Goal: Task Accomplishment & Management: Complete application form

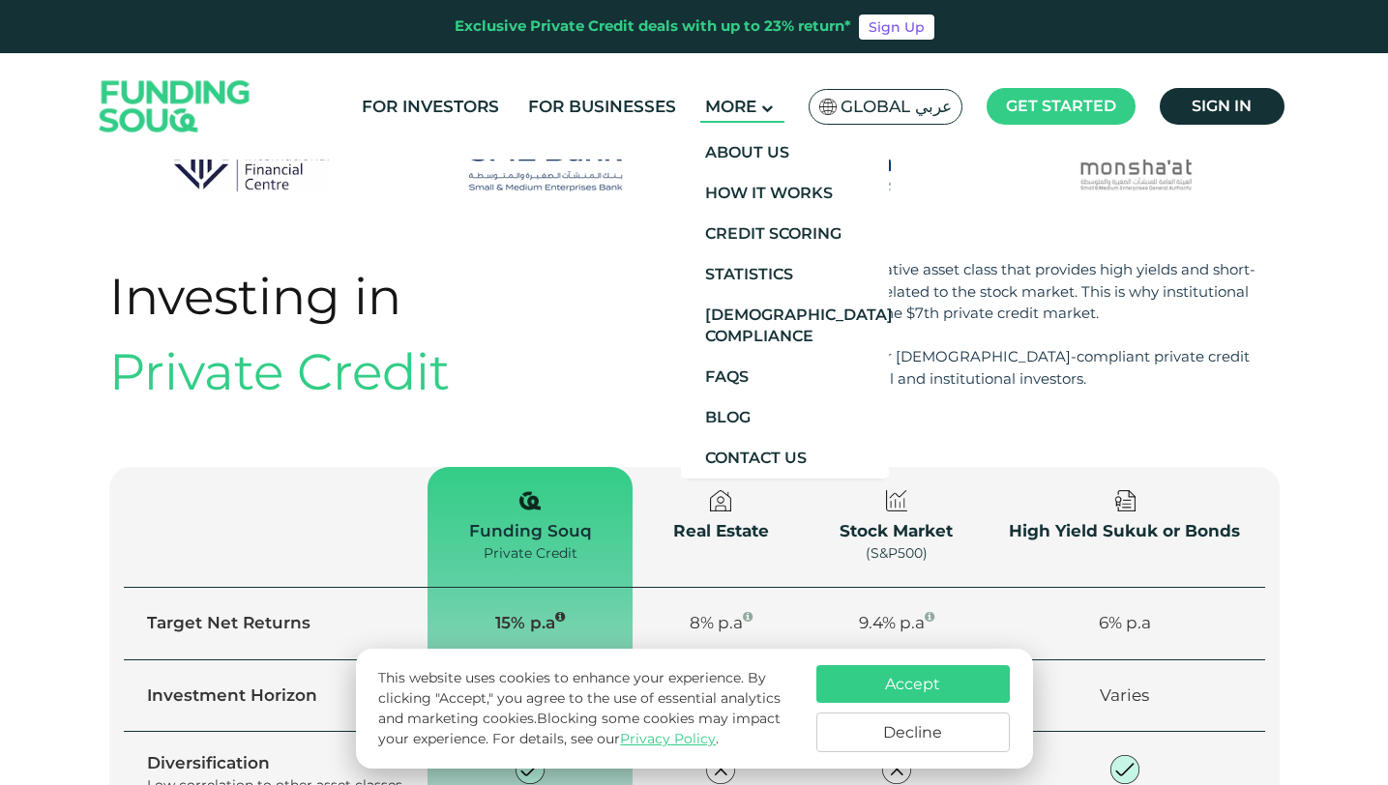
click at [771, 109] on icon at bounding box center [767, 109] width 12 height 12
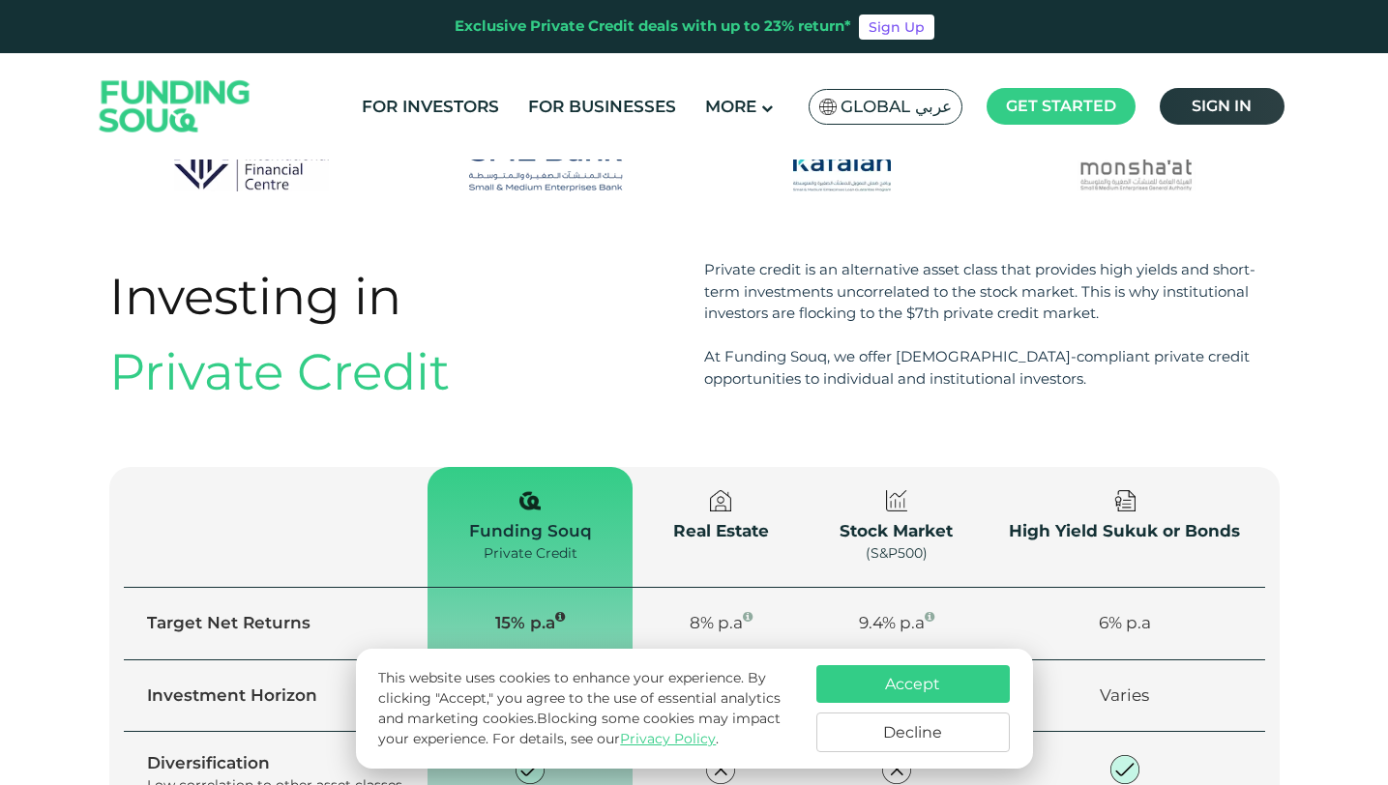
click at [1209, 101] on span "Sign in" at bounding box center [1222, 106] width 60 height 18
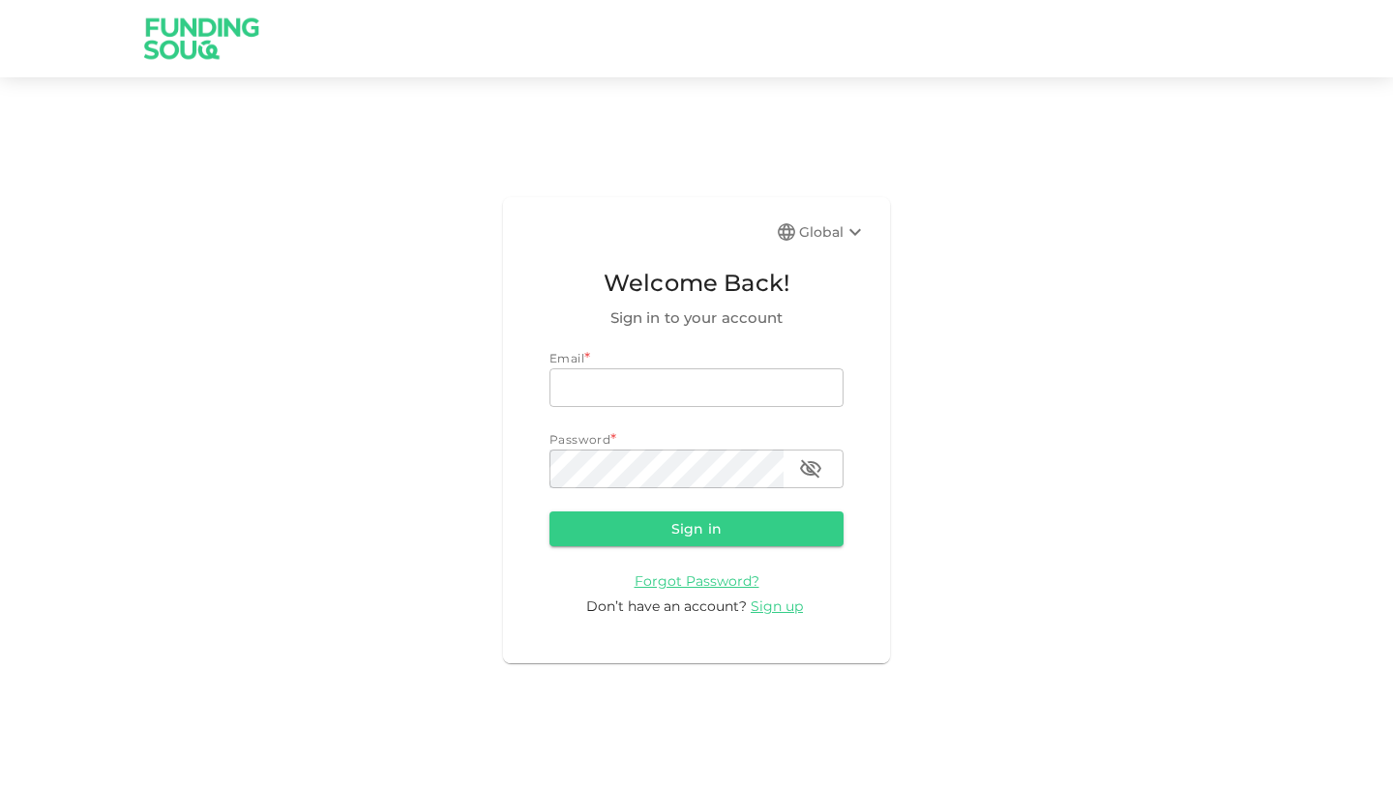
click at [160, 22] on img at bounding box center [202, 38] width 145 height 76
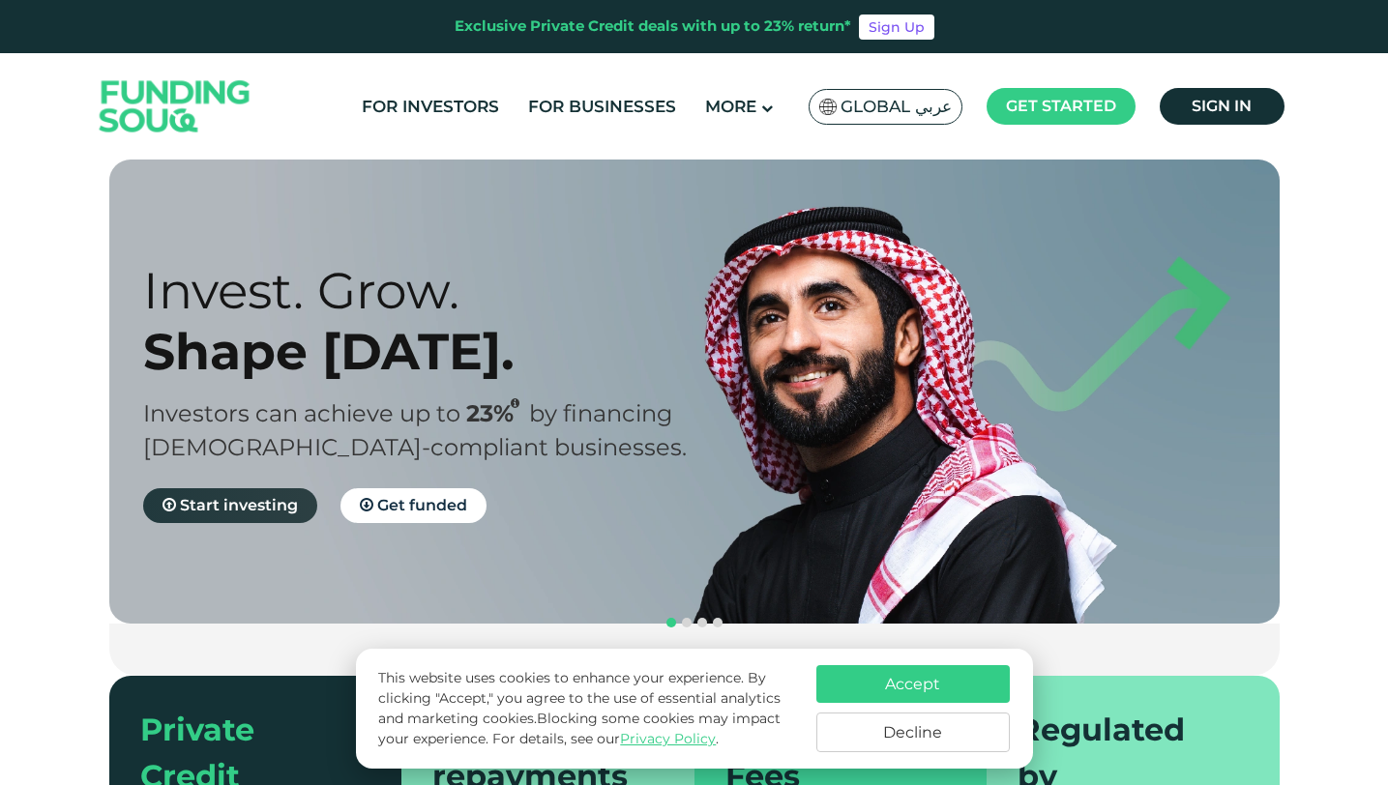
click at [222, 498] on span "Start investing" at bounding box center [239, 505] width 118 height 18
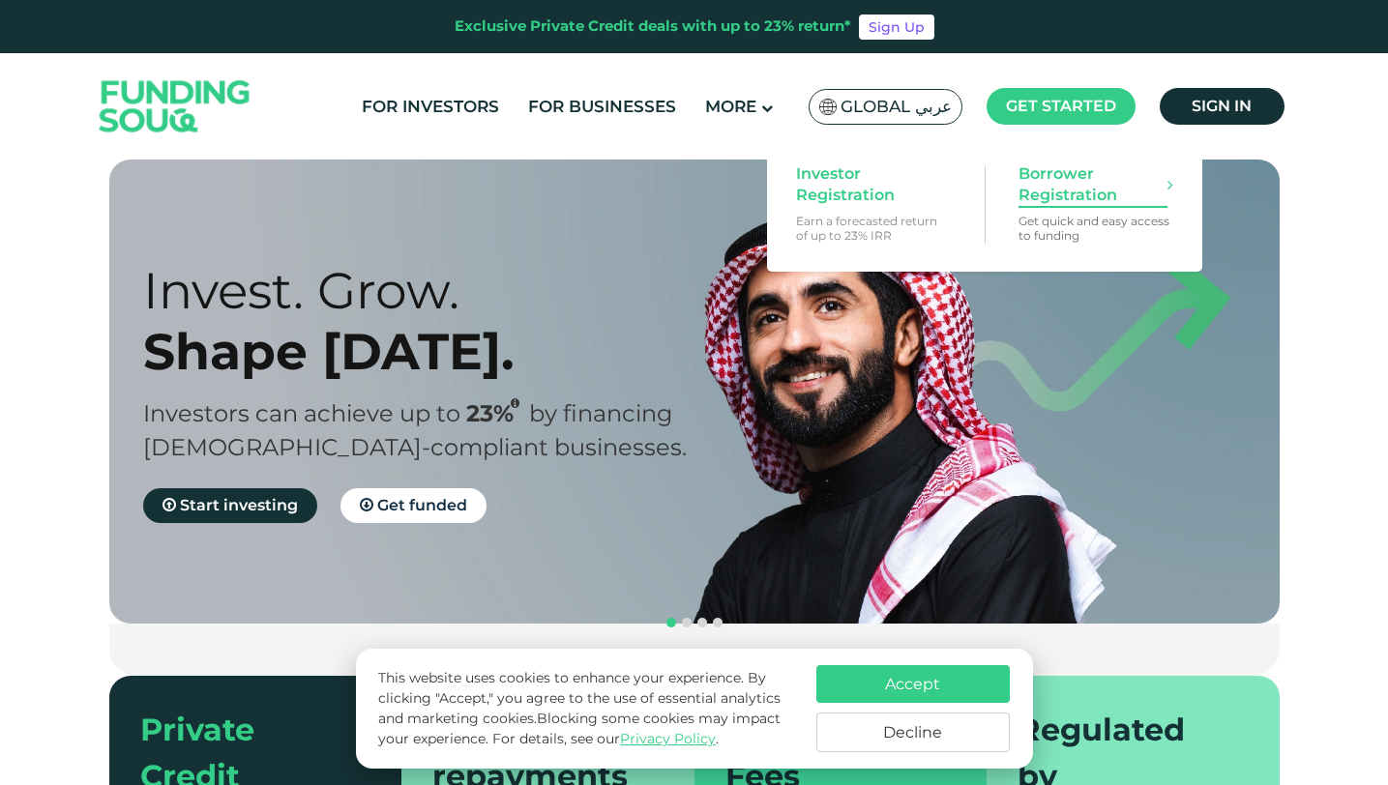
click at [1036, 232] on p "Get quick and easy access to funding" at bounding box center [1095, 228] width 155 height 29
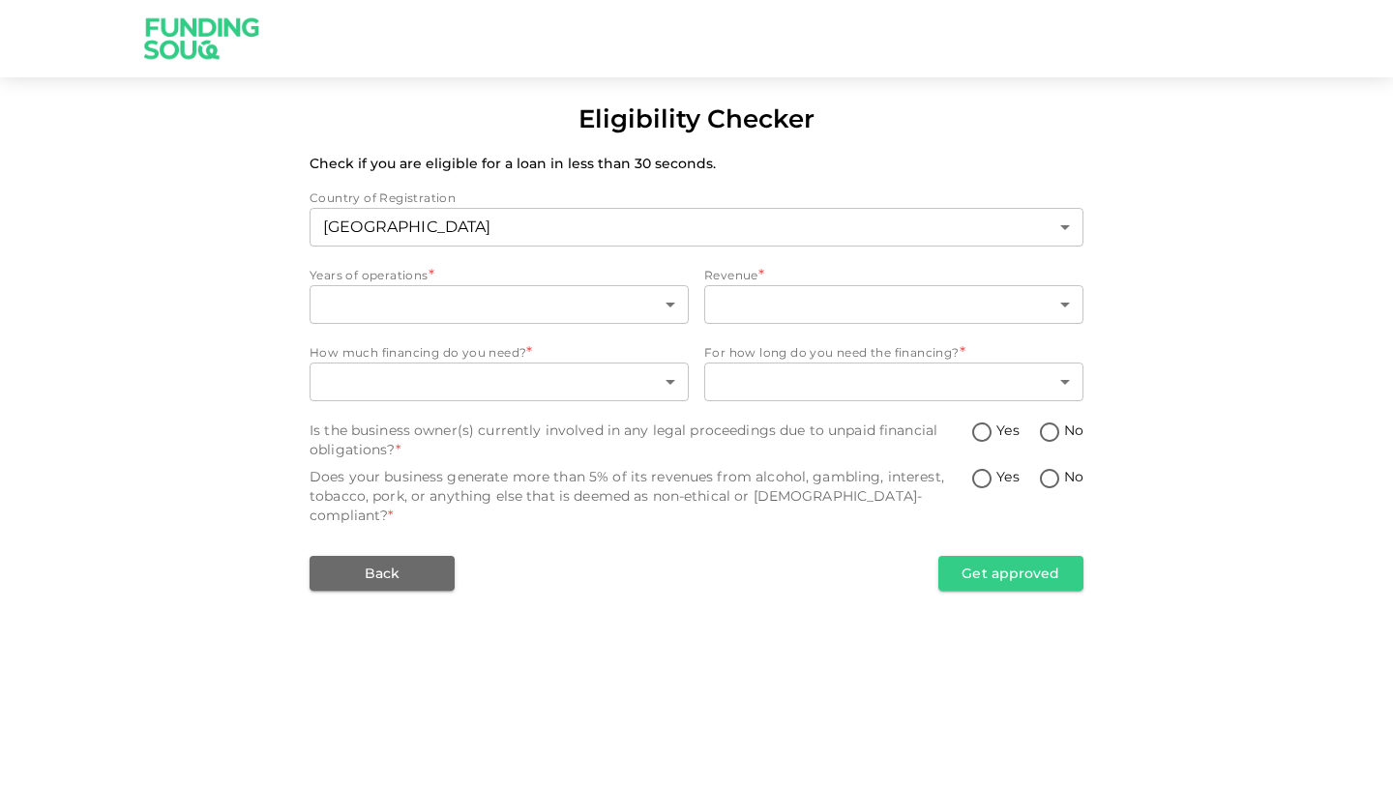
click at [1036, 232] on body "Eligibility Checker Check if you are eligible for a loan in less than 30 second…" at bounding box center [696, 392] width 1393 height 785
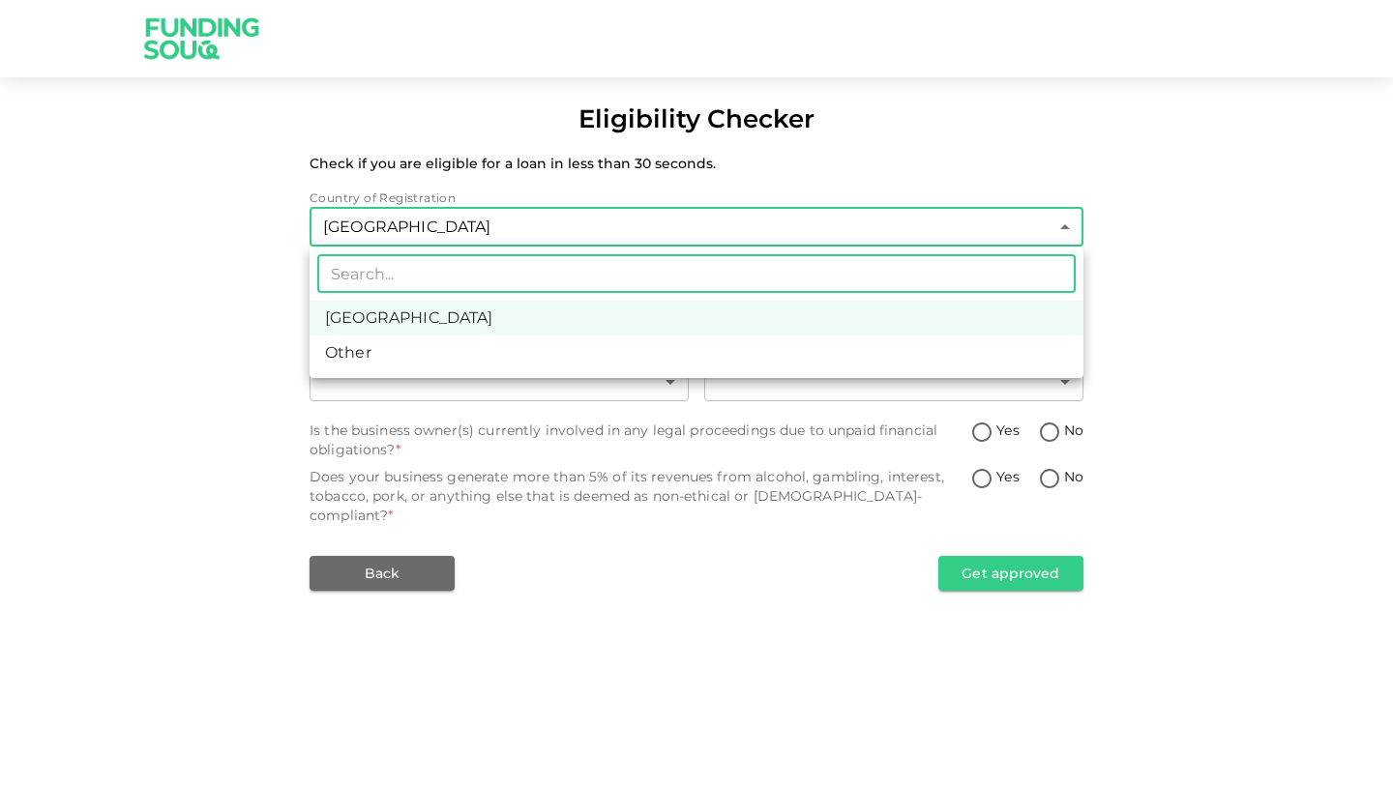
click at [1146, 165] on div at bounding box center [696, 392] width 1393 height 785
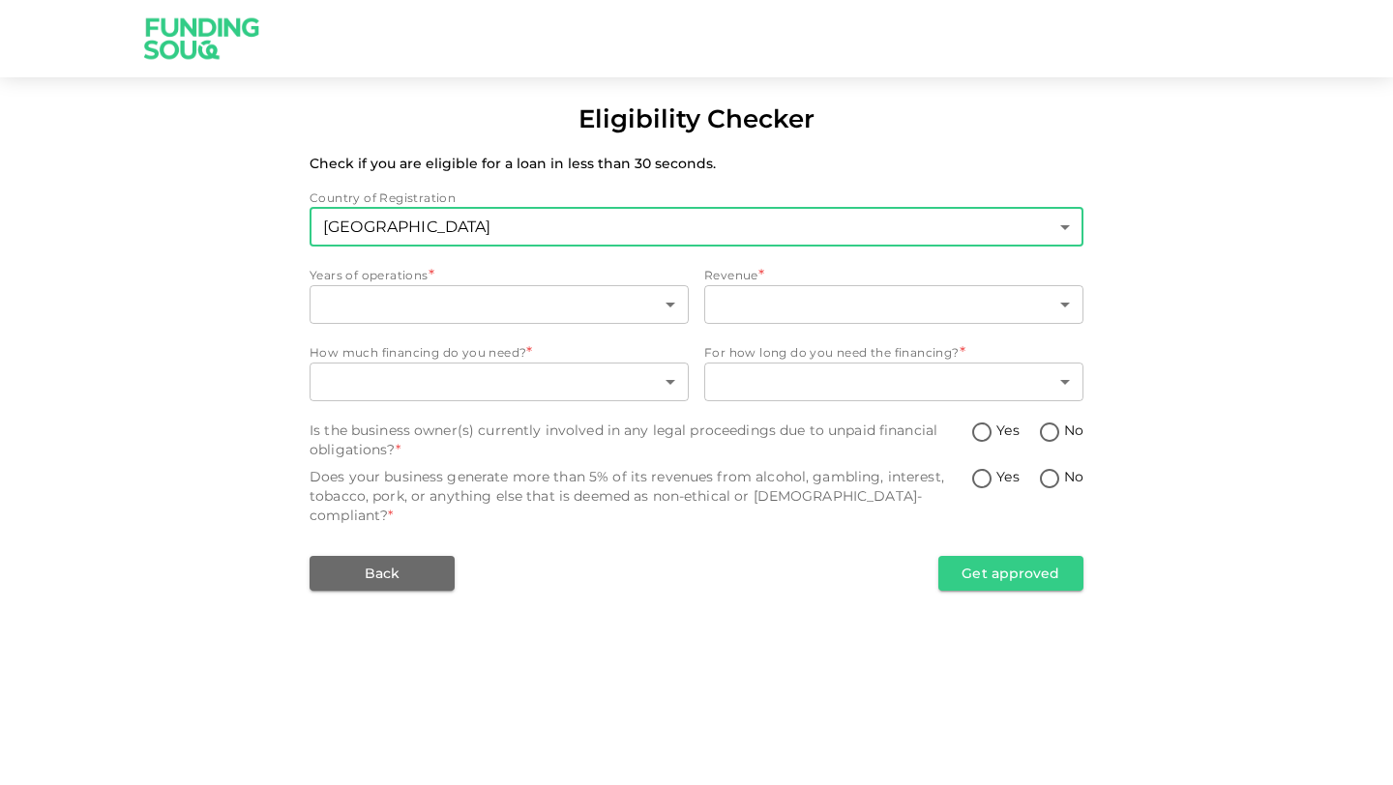
click at [150, 44] on img at bounding box center [202, 38] width 145 height 76
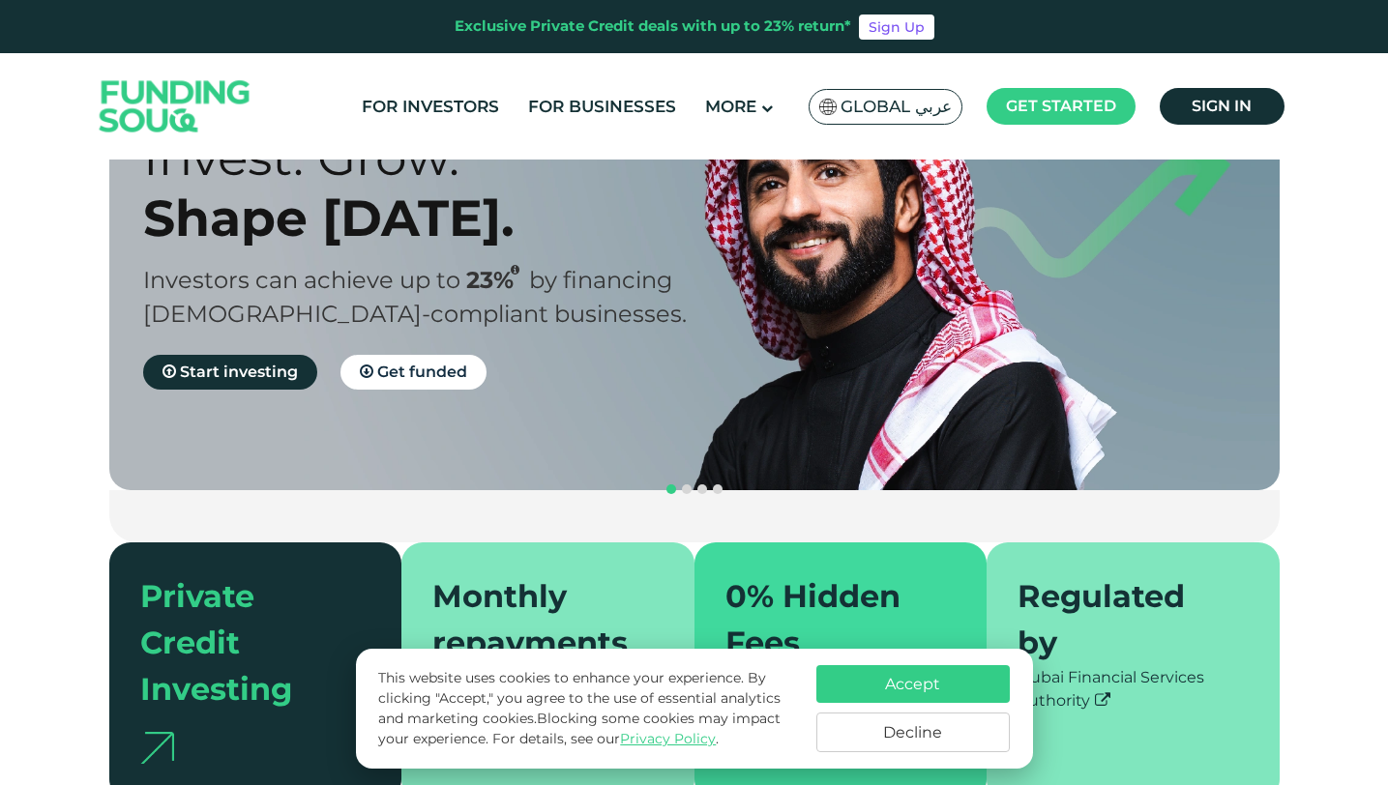
scroll to position [135, 0]
